Goal: Task Accomplishment & Management: Manage account settings

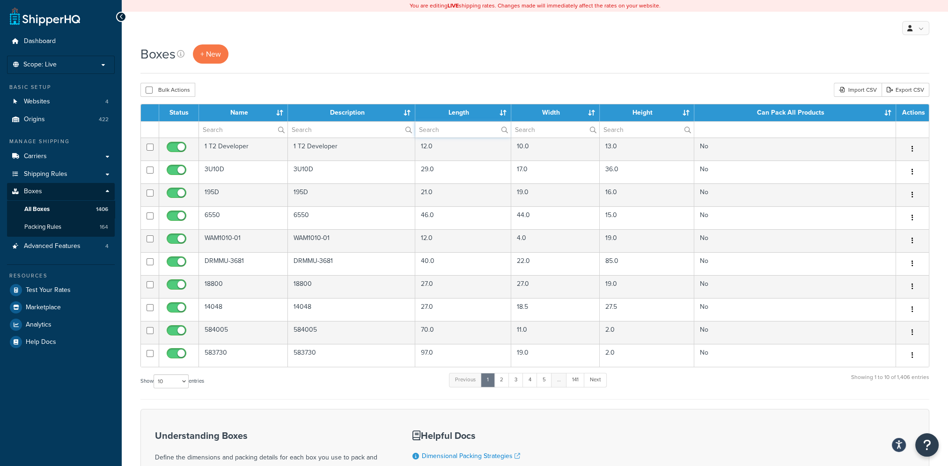
click at [434, 130] on input "text" at bounding box center [463, 130] width 96 height 16
type input "26"
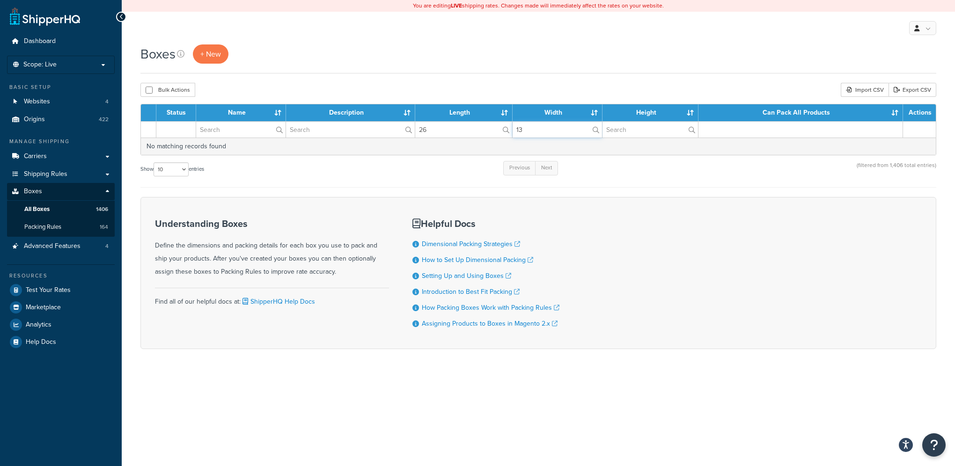
click at [525, 125] on input "13" at bounding box center [557, 130] width 89 height 16
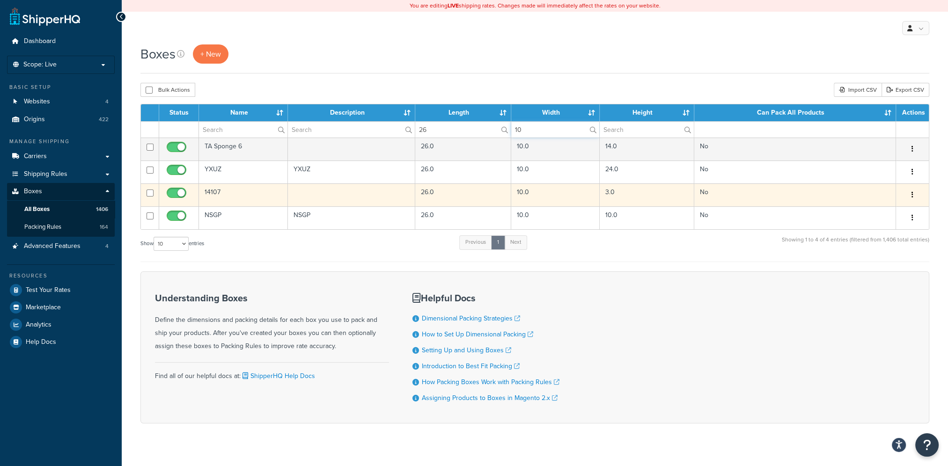
type input "10"
click at [915, 195] on button "button" at bounding box center [912, 195] width 13 height 15
click at [873, 212] on link "Edit" at bounding box center [882, 212] width 74 height 19
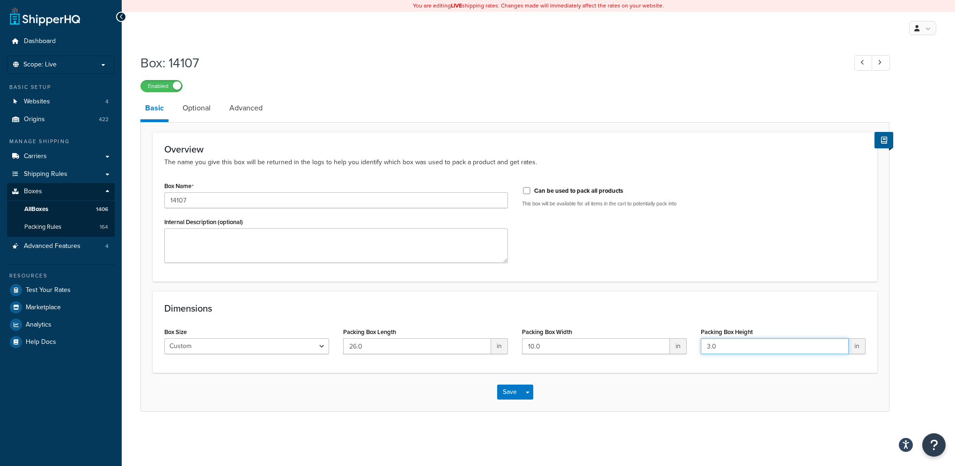
drag, startPoint x: 719, startPoint y: 346, endPoint x: 660, endPoint y: 338, distance: 59.5
click at [660, 338] on div "Box Size Custom USPS Small Flat Box USPS Medium Flat Box USPS Large Flat Box US…" at bounding box center [514, 343] width 715 height 36
type input "5"
click at [248, 111] on link "Advanced" at bounding box center [246, 108] width 43 height 22
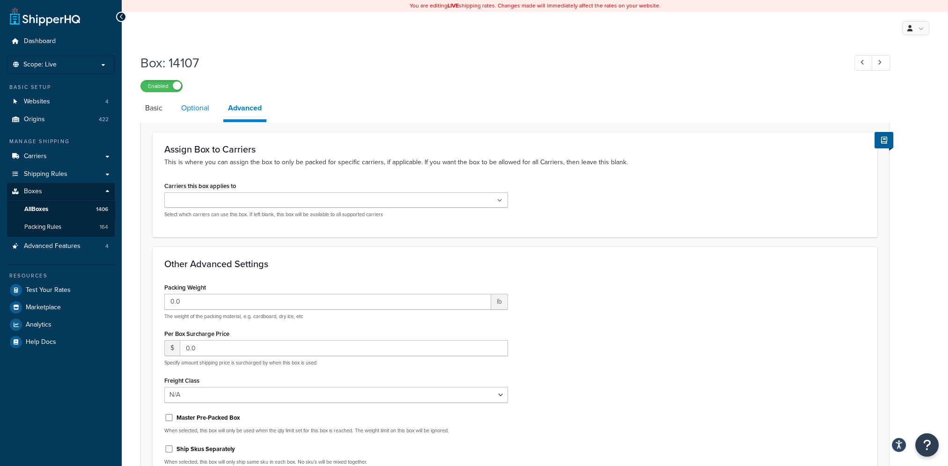
click at [203, 106] on link "Optional" at bounding box center [195, 108] width 37 height 22
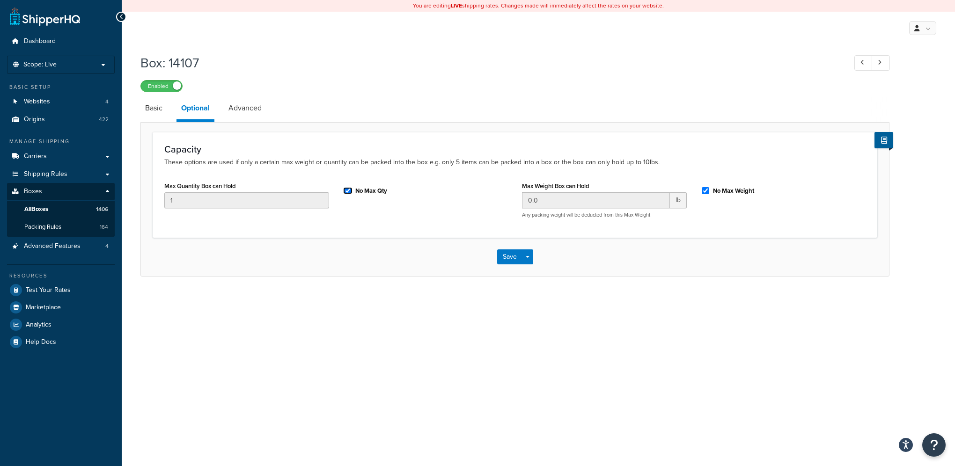
click at [346, 191] on input "No Max Qty" at bounding box center [347, 190] width 9 height 7
checkbox input "false"
click at [503, 257] on button "Save" at bounding box center [509, 257] width 25 height 15
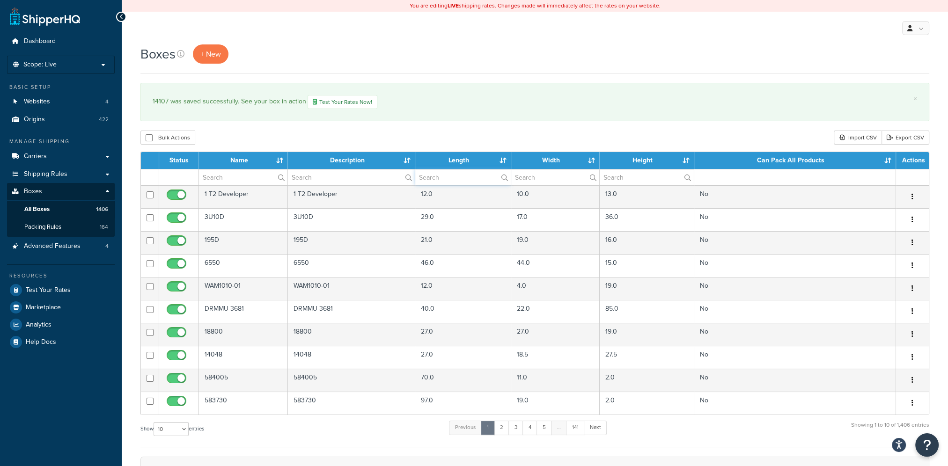
click at [451, 178] on input "text" at bounding box center [463, 177] width 96 height 16
type input "24"
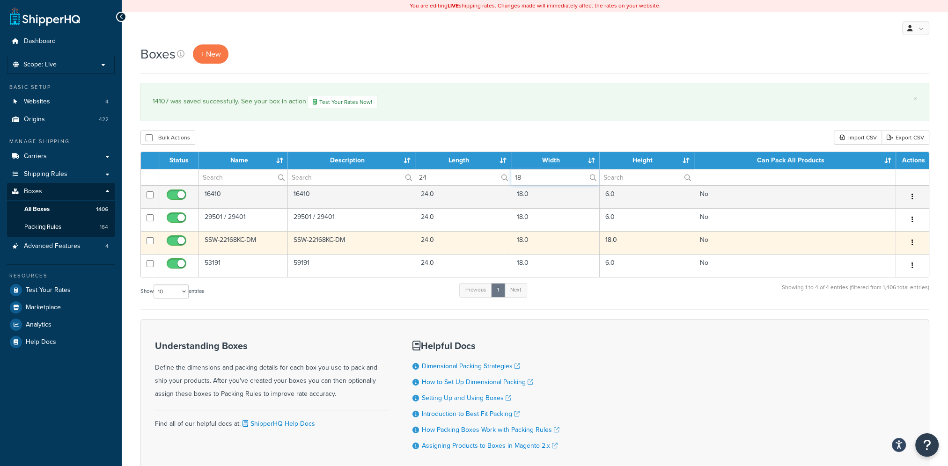
type input "18"
click at [258, 244] on td "SSW-22168KC-DM" at bounding box center [243, 242] width 89 height 23
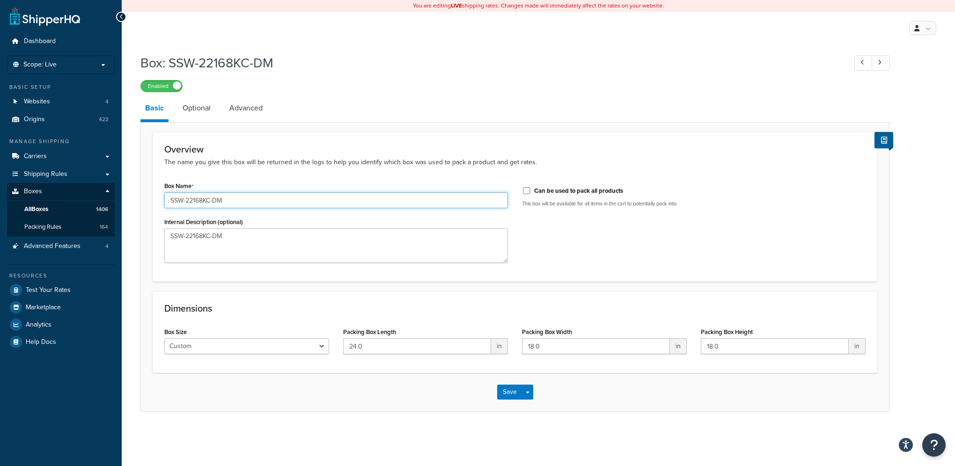
drag, startPoint x: 219, startPoint y: 199, endPoint x: 221, endPoint y: 206, distance: 7.4
click at [221, 206] on input "SSW-22168KC-DM" at bounding box center [336, 200] width 344 height 16
